Goal: Task Accomplishment & Management: Manage account settings

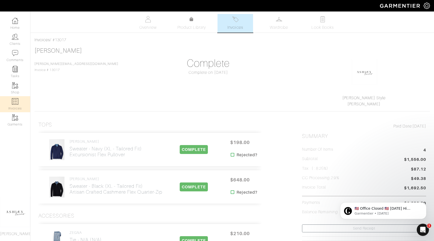
click at [15, 97] on link "Invoices" at bounding box center [15, 104] width 30 height 16
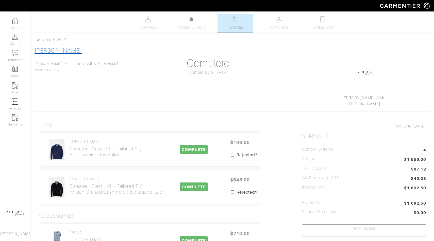
select select
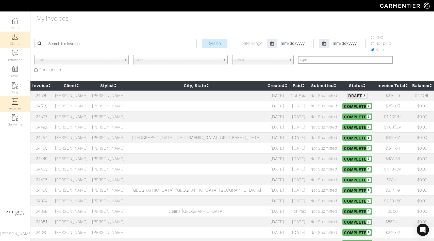
click at [18, 38] on img at bounding box center [15, 37] width 6 height 6
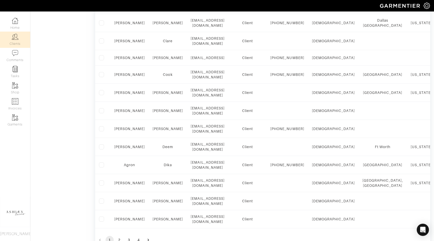
scroll to position [369, 0]
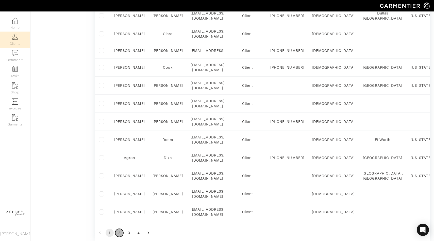
click at [120, 228] on button "2" at bounding box center [119, 232] width 8 height 8
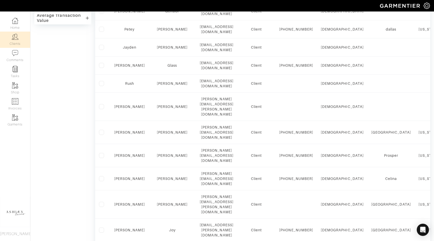
scroll to position [200, 0]
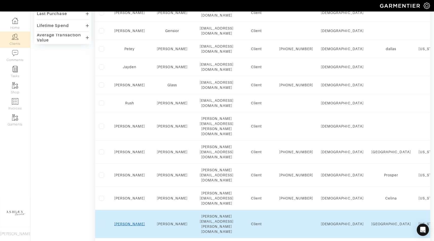
click at [127, 222] on link "[PERSON_NAME]" at bounding box center [129, 224] width 31 height 4
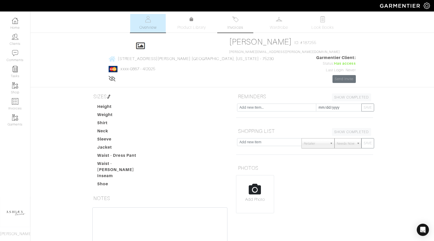
click at [247, 28] on link "Invoices" at bounding box center [236, 23] width 36 height 19
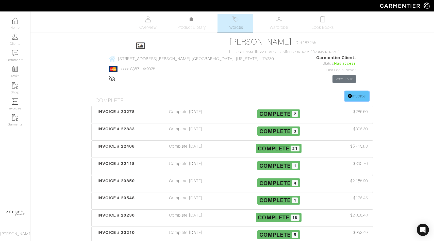
click at [350, 91] on link "Invoice" at bounding box center [357, 96] width 24 height 10
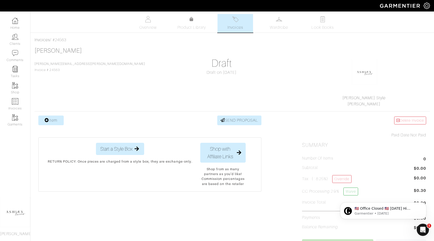
drag, startPoint x: 75, startPoint y: 40, endPoint x: 56, endPoint y: 41, distance: 18.6
click at [56, 41] on div "Invoices / #24563" at bounding box center [233, 40] width 396 height 6
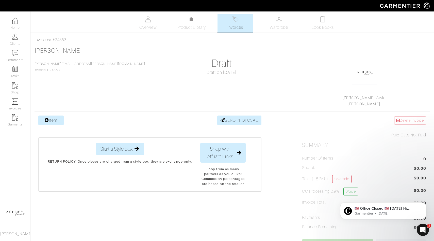
copy div "24563"
click at [20, 87] on link "Shop" at bounding box center [15, 88] width 30 height 16
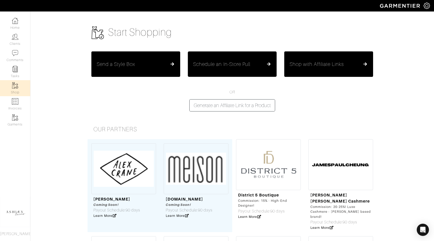
click at [195, 72] on button "Schedule an In-Store Pull" at bounding box center [232, 63] width 89 height 25
click at [214, 66] on h5 "Schedule an In-Store Pull" at bounding box center [221, 64] width 57 height 6
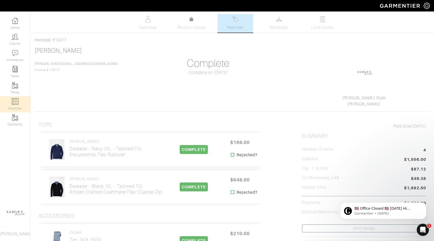
click at [13, 99] on img at bounding box center [15, 101] width 6 height 6
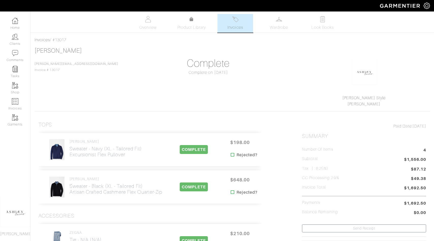
select select
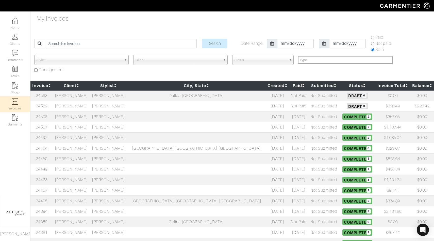
click at [87, 95] on td "[PERSON_NAME]" at bounding box center [71, 95] width 37 height 11
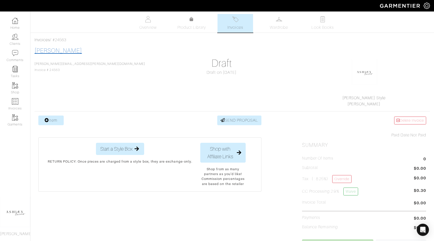
click at [51, 52] on link "[PERSON_NAME]" at bounding box center [59, 50] width 48 height 7
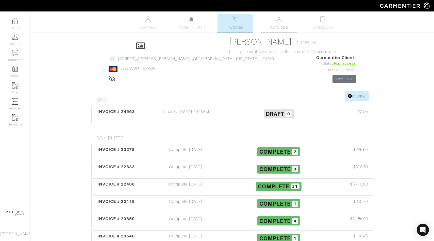
click at [277, 26] on span "Wardrobe" at bounding box center [279, 27] width 18 height 6
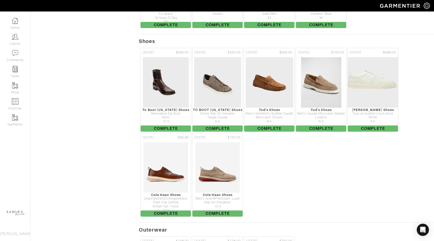
scroll to position [1116, 0]
